Goal: Task Accomplishment & Management: Complete application form

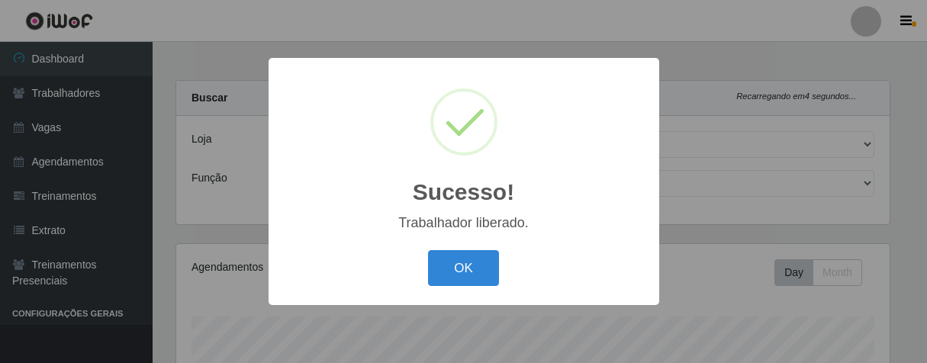
select select "206"
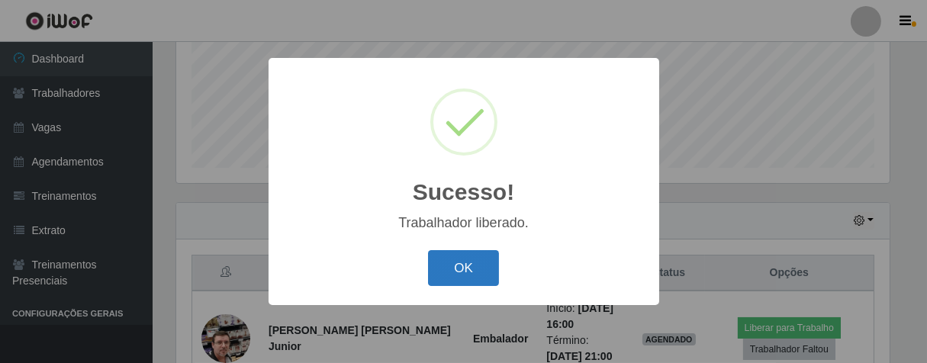
scroll to position [316, 714]
click at [458, 273] on button "OK" at bounding box center [463, 268] width 71 height 36
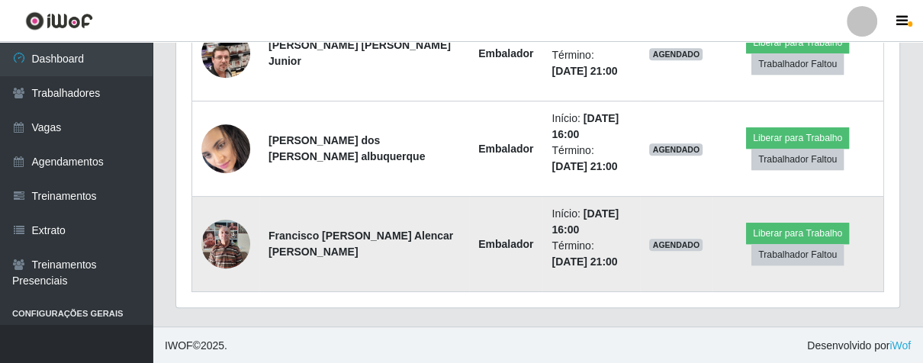
scroll to position [316, 723]
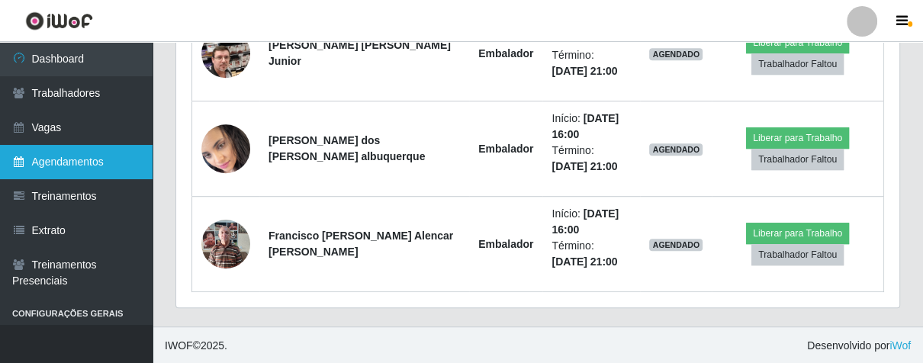
click at [55, 168] on link "Agendamentos" at bounding box center [76, 162] width 153 height 34
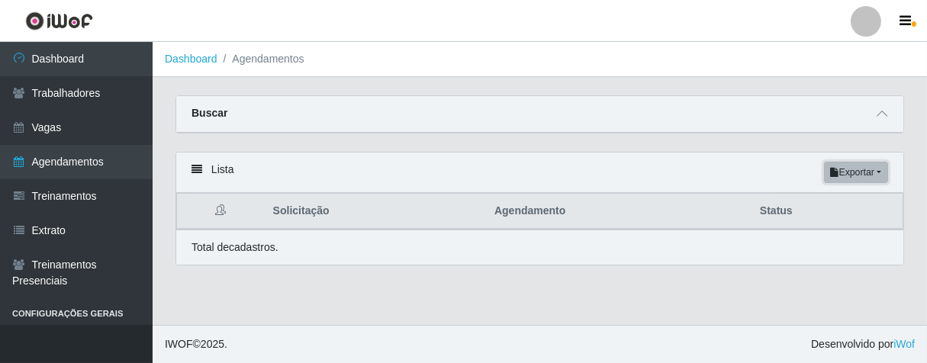
click at [873, 171] on button "Exportar" at bounding box center [856, 172] width 64 height 21
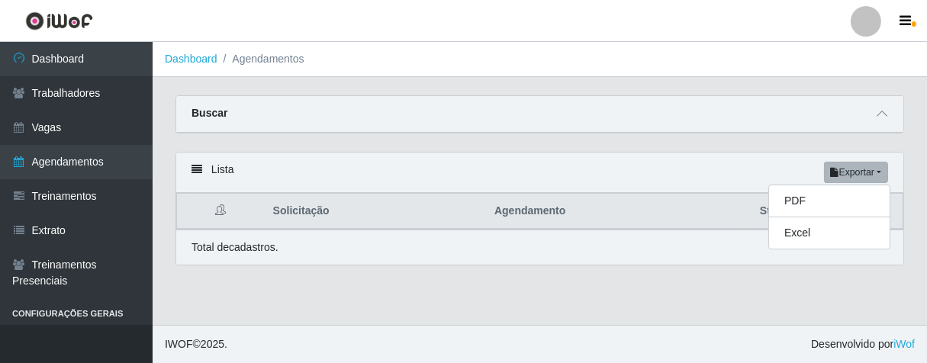
click at [714, 152] on div "Lista Exportar PDF Excel Solicitação Agendamento Status Total de cadastros." at bounding box center [540, 209] width 729 height 114
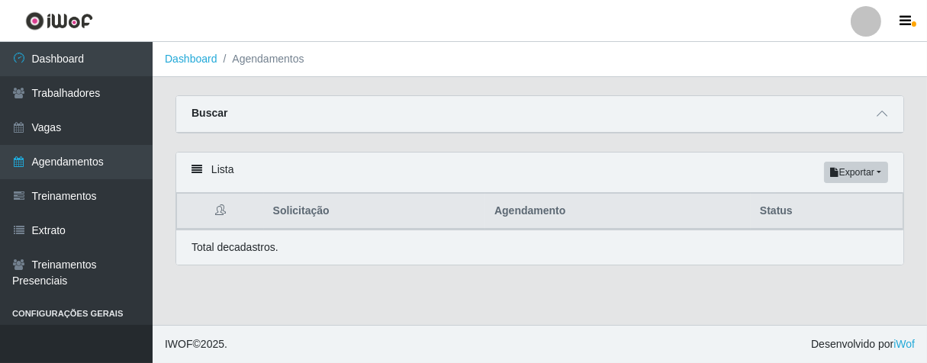
click at [194, 163] on div "Lista Exportar PDF Excel" at bounding box center [539, 173] width 727 height 40
click at [215, 206] on icon at bounding box center [220, 210] width 11 height 11
click at [215, 212] on icon at bounding box center [220, 210] width 11 height 11
click at [218, 208] on icon at bounding box center [220, 210] width 11 height 11
click at [324, 214] on th "Solicitação" at bounding box center [374, 212] width 221 height 36
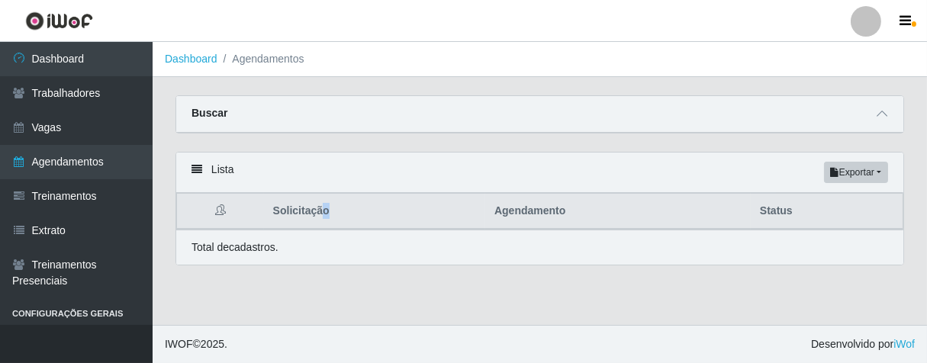
click at [321, 214] on th "Solicitação" at bounding box center [374, 212] width 221 height 36
click at [513, 211] on th "Agendamento" at bounding box center [618, 212] width 266 height 36
click at [772, 218] on th "Status" at bounding box center [827, 212] width 153 height 36
drag, startPoint x: 198, startPoint y: 114, endPoint x: 238, endPoint y: 120, distance: 40.8
click at [201, 114] on strong "Buscar" at bounding box center [210, 113] width 36 height 12
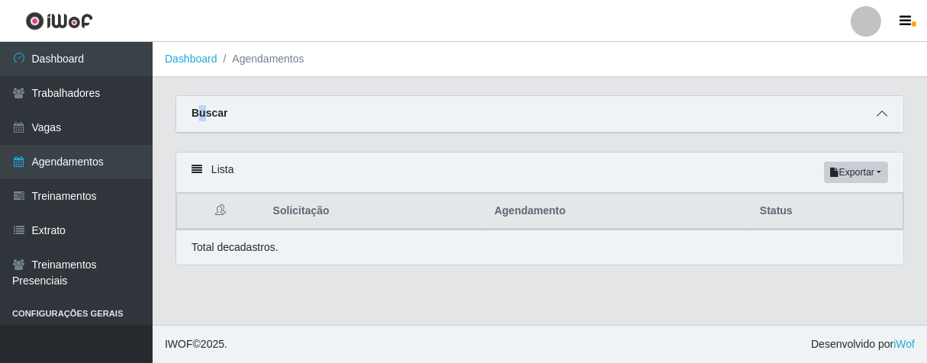
click at [878, 116] on icon at bounding box center [882, 113] width 11 height 11
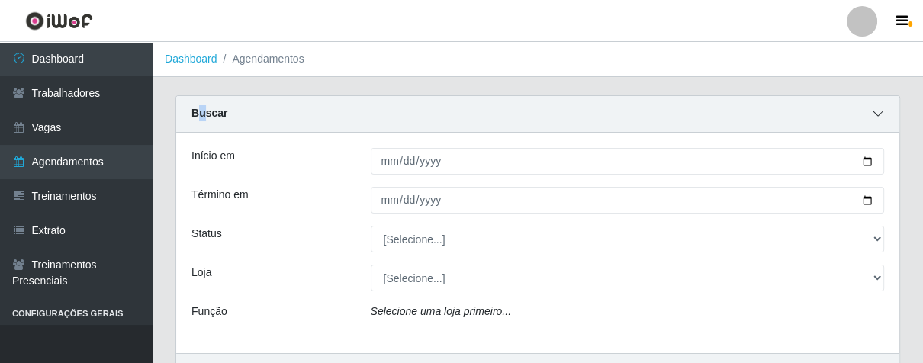
click at [875, 116] on icon at bounding box center [878, 113] width 11 height 11
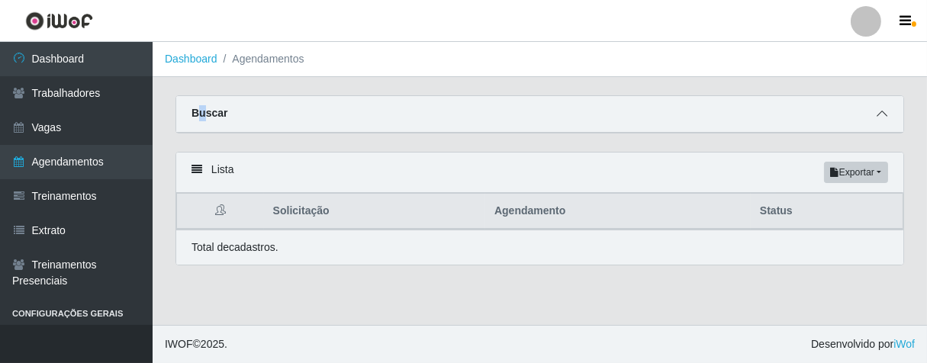
click at [875, 121] on span at bounding box center [882, 114] width 18 height 18
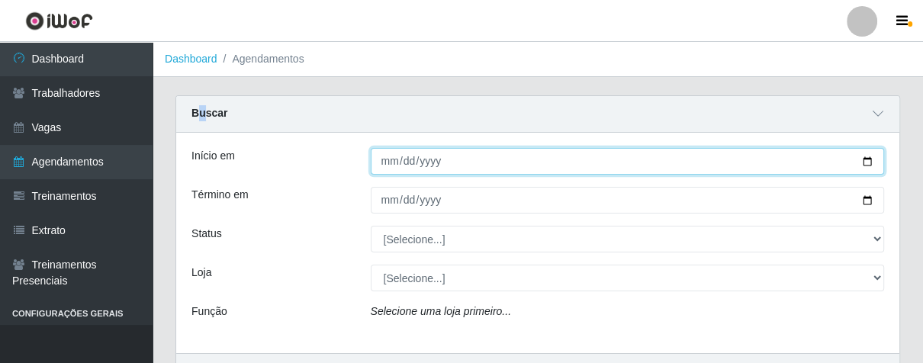
click at [403, 168] on input "Início em" at bounding box center [628, 161] width 514 height 27
click at [389, 157] on input "Início em" at bounding box center [628, 161] width 514 height 27
type input "[DATE]"
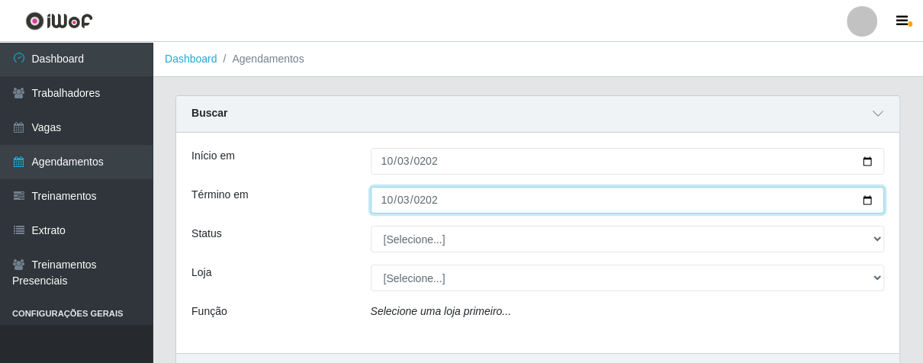
type input "[DATE]"
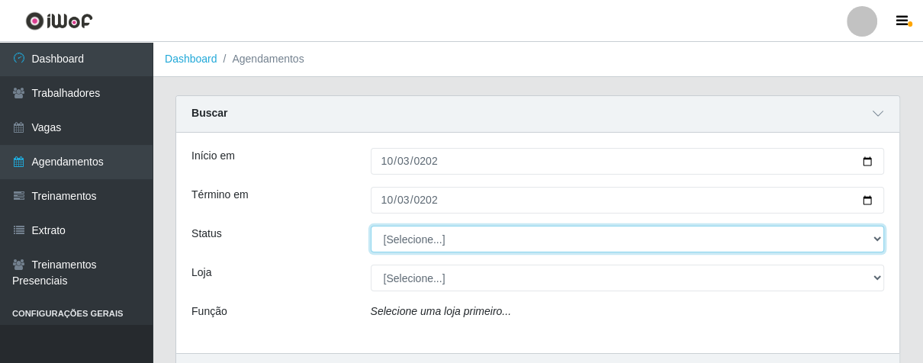
click at [630, 238] on select "[Selecione...] AGENDADO AGUARDANDO LIBERAR EM ANDAMENTO EM REVISÃO FINALIZADO C…" at bounding box center [628, 239] width 514 height 27
select select "CANCELADO"
click at [371, 226] on select "[Selecione...] AGENDADO AGUARDANDO LIBERAR EM ANDAMENTO EM REVISÃO FINALIZADO C…" at bounding box center [628, 239] width 514 height 27
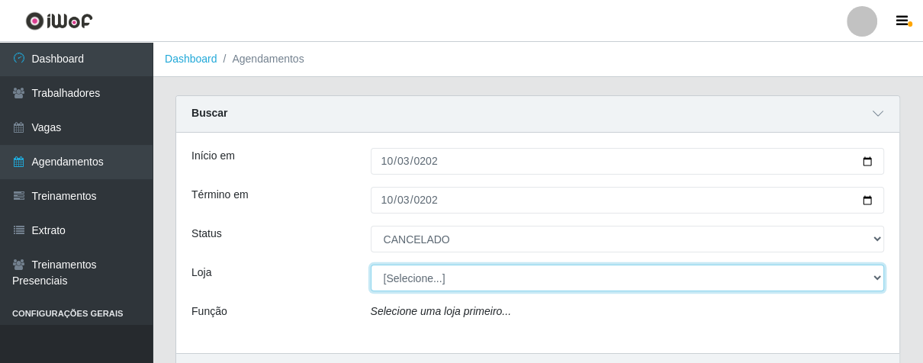
click at [517, 279] on select "[Selecione...] Superbox [GEOGRAPHIC_DATA] - Bessa" at bounding box center [628, 278] width 514 height 27
select select "206"
click at [371, 265] on select "[Selecione...] Superbox [GEOGRAPHIC_DATA] - Bessa" at bounding box center [628, 278] width 514 height 27
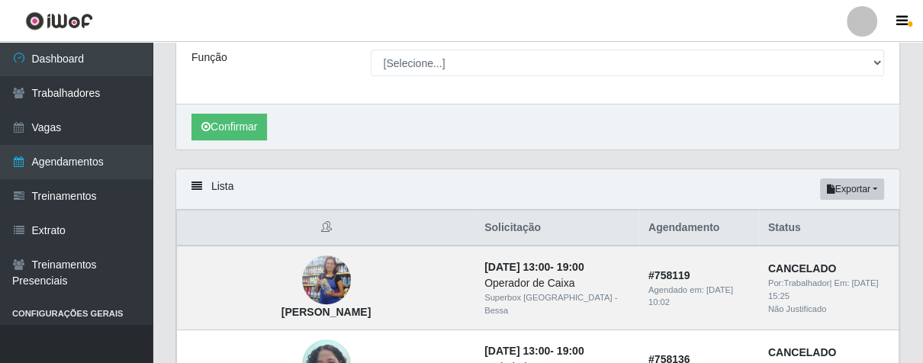
scroll to position [169, 0]
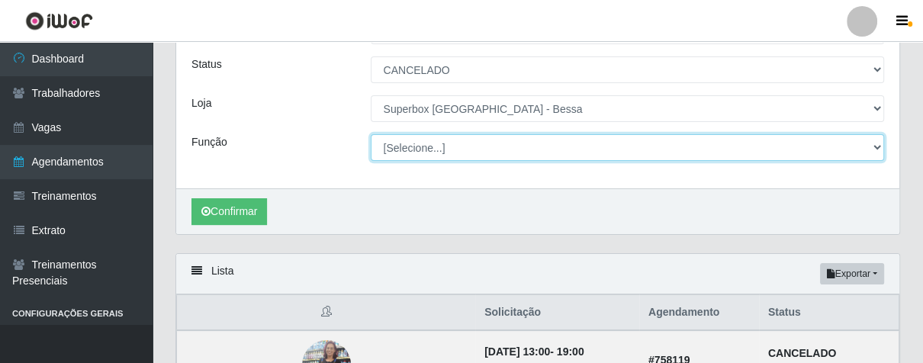
click at [470, 143] on select "[Selecione...] ASG ASG + ASG ++ Embalador Embalador + Embalador ++ Operador de …" at bounding box center [628, 147] width 514 height 27
select select "1"
click at [371, 134] on select "[Selecione...] ASG ASG + ASG ++ Embalador Embalador + Embalador ++ Operador de …" at bounding box center [628, 147] width 514 height 27
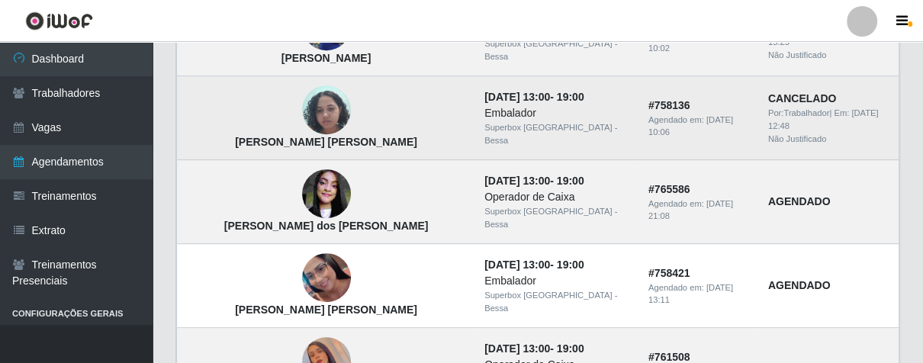
scroll to position [254, 0]
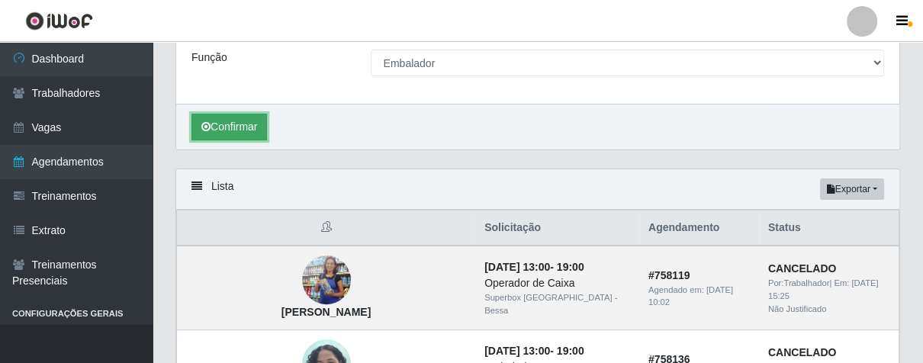
click at [253, 134] on button "Confirmar" at bounding box center [230, 127] width 76 height 27
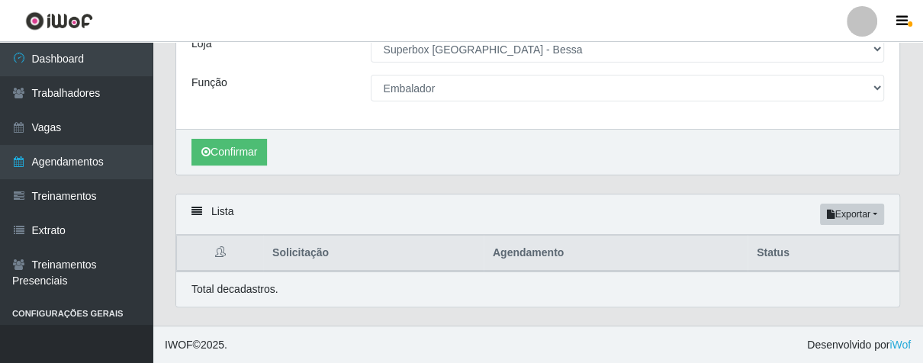
click at [201, 210] on icon at bounding box center [197, 211] width 11 height 11
click at [192, 212] on icon at bounding box center [197, 211] width 11 height 11
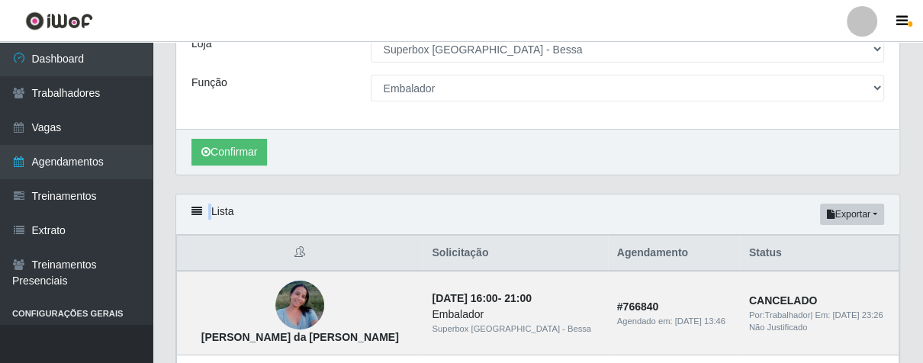
click at [192, 212] on icon at bounding box center [197, 211] width 11 height 11
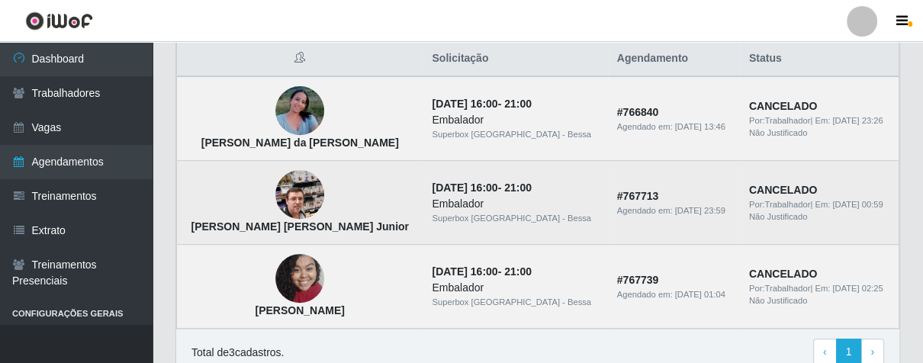
scroll to position [492, 0]
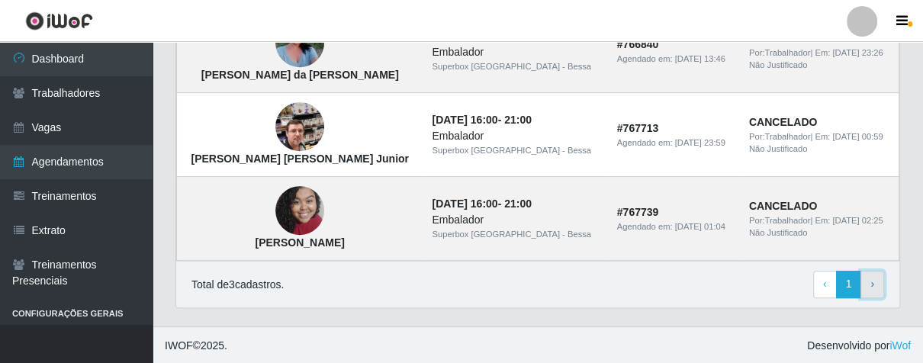
click at [871, 282] on span "›" at bounding box center [873, 284] width 4 height 12
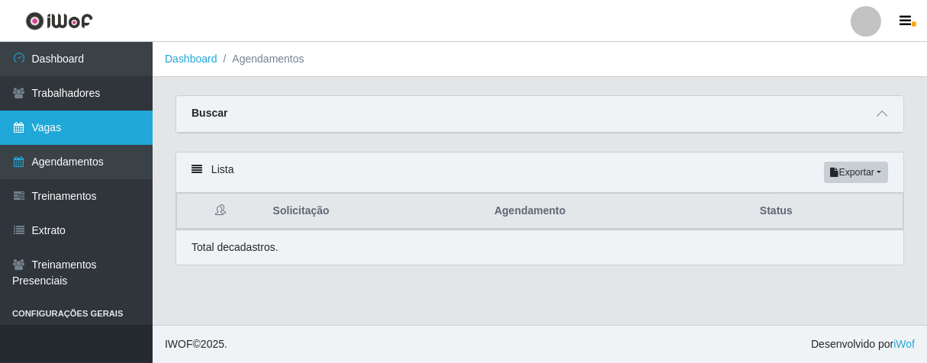
click at [78, 137] on link "Vagas" at bounding box center [76, 128] width 153 height 34
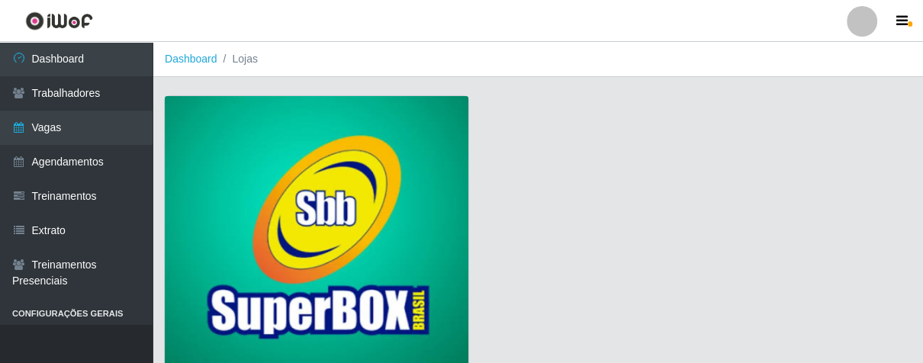
scroll to position [116, 0]
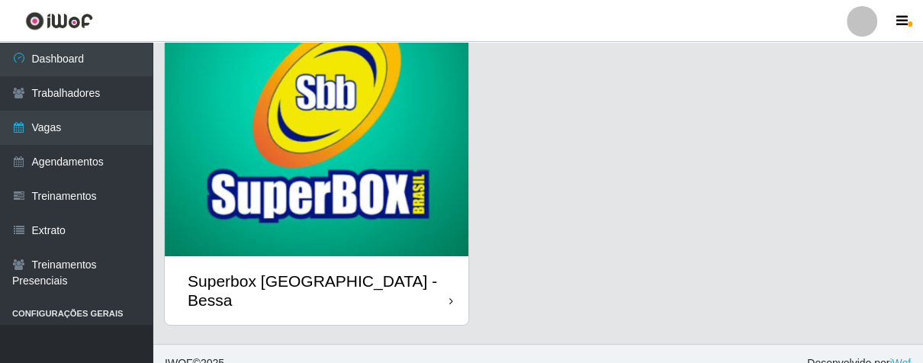
click at [446, 279] on div "Superbox [GEOGRAPHIC_DATA] - Bessa" at bounding box center [317, 290] width 304 height 69
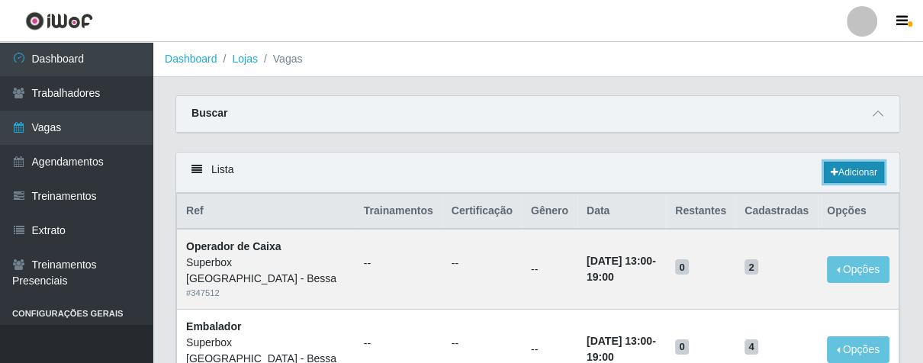
click at [843, 169] on link "Adicionar" at bounding box center [854, 172] width 60 height 21
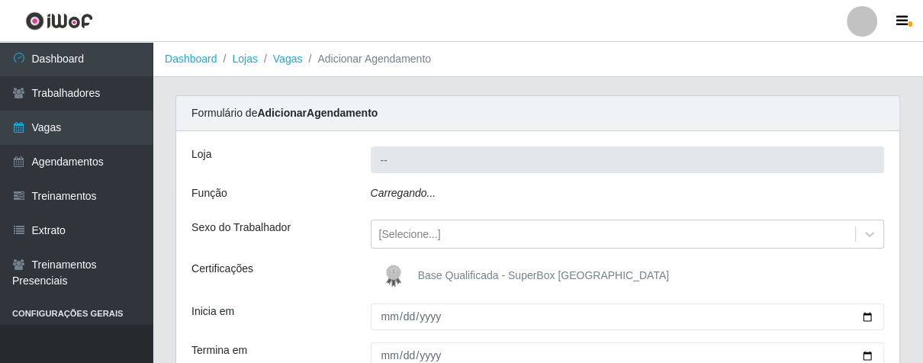
type input "Superbox [GEOGRAPHIC_DATA] - Bessa"
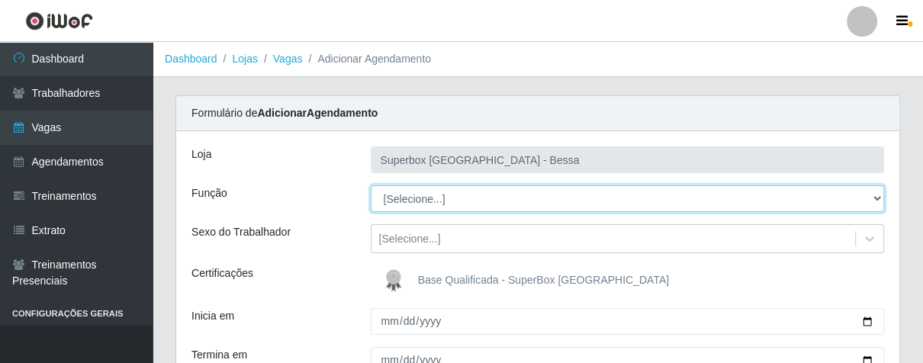
click at [865, 200] on select "[Selecione...] ASG ASG + ASG ++ Embalador Embalador + Embalador ++ Operador de …" at bounding box center [628, 198] width 514 height 27
click at [865, 201] on select "[Selecione...] ASG ASG + ASG ++ Embalador Embalador + Embalador ++ Operador de …" at bounding box center [628, 198] width 514 height 27
